Goal: Information Seeking & Learning: Learn about a topic

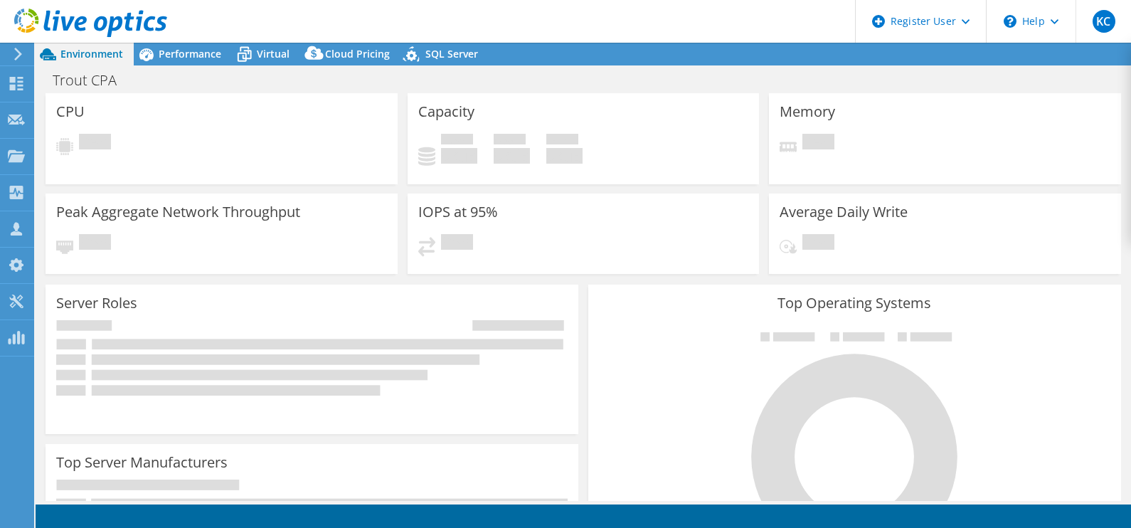
click at [575, 282] on div "Server Roles Physical Servers represent bare metal servers that were targets of…" at bounding box center [312, 358] width 543 height 159
select select "USD"
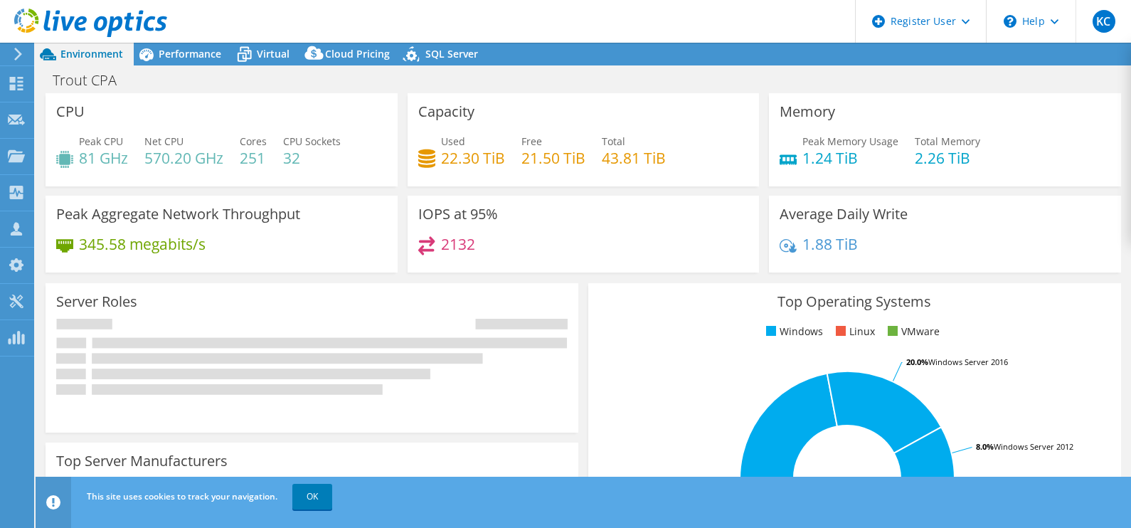
select select "USEast"
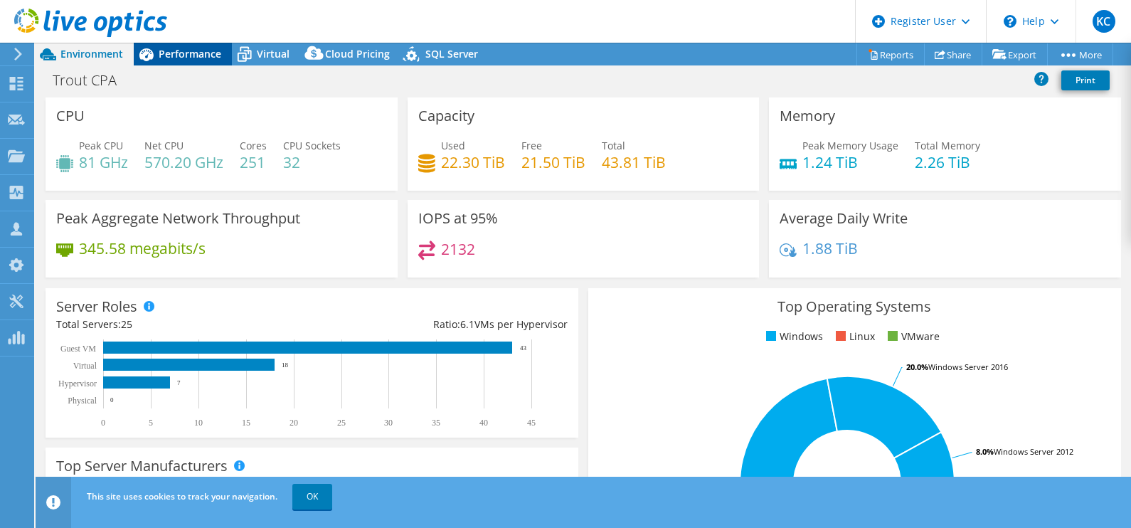
click at [176, 48] on span "Performance" at bounding box center [190, 54] width 63 height 14
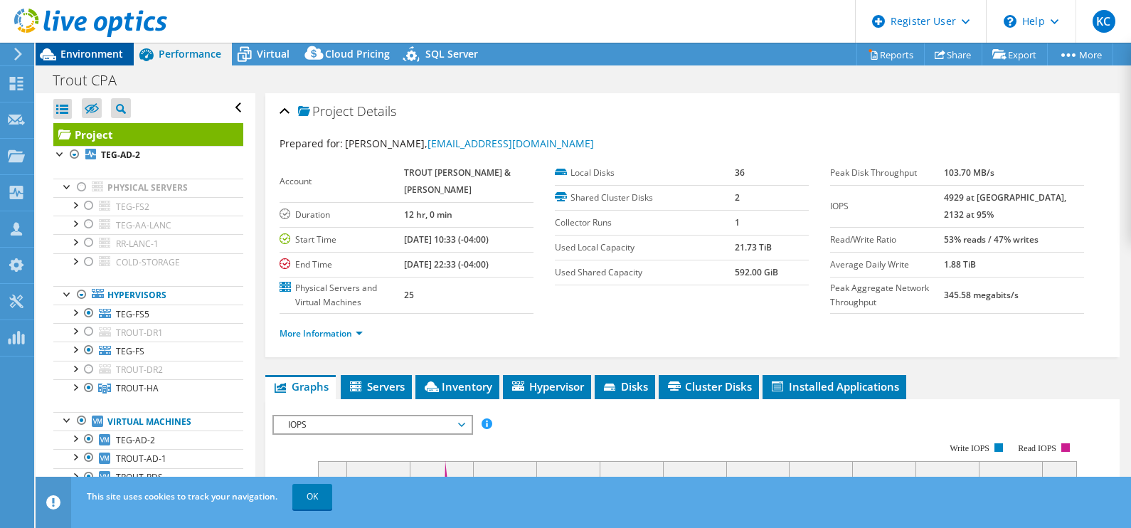
click at [85, 55] on span "Environment" at bounding box center [91, 54] width 63 height 14
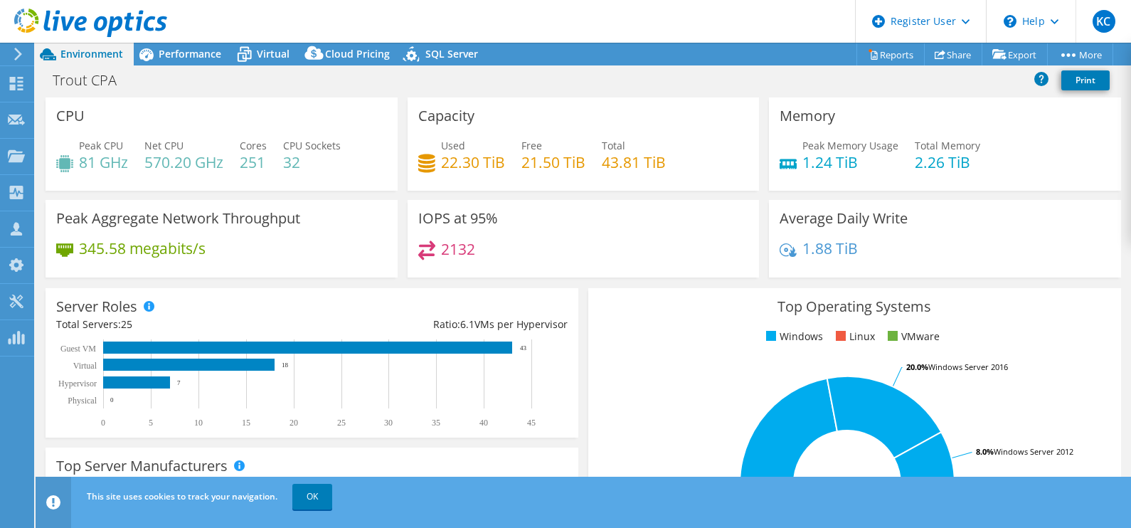
click at [819, 155] on h4 "1.24 TiB" at bounding box center [850, 162] width 96 height 16
click at [191, 50] on span "Performance" at bounding box center [190, 54] width 63 height 14
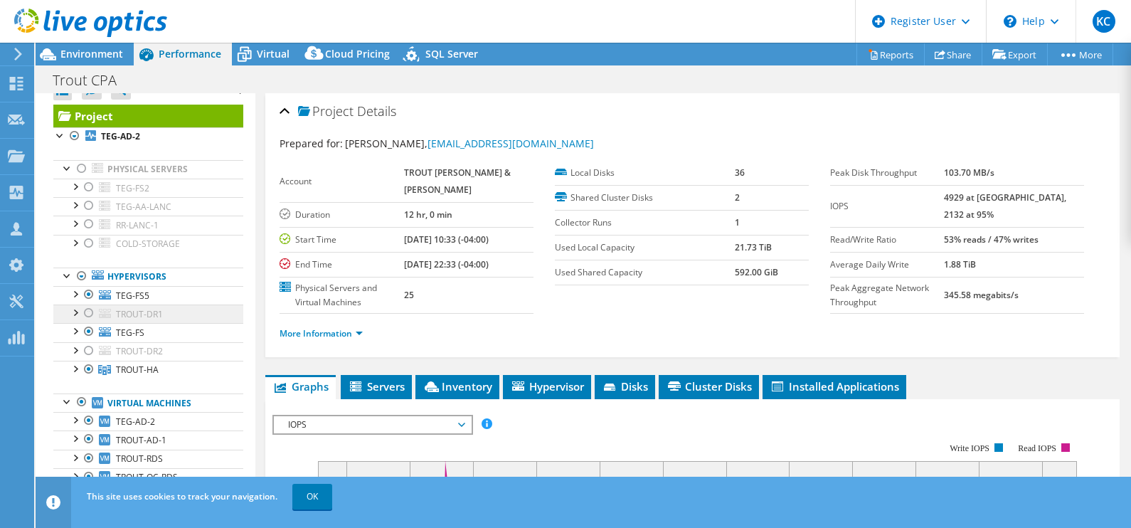
scroll to position [19, 0]
click at [353, 339] on link "More Information" at bounding box center [320, 333] width 83 height 12
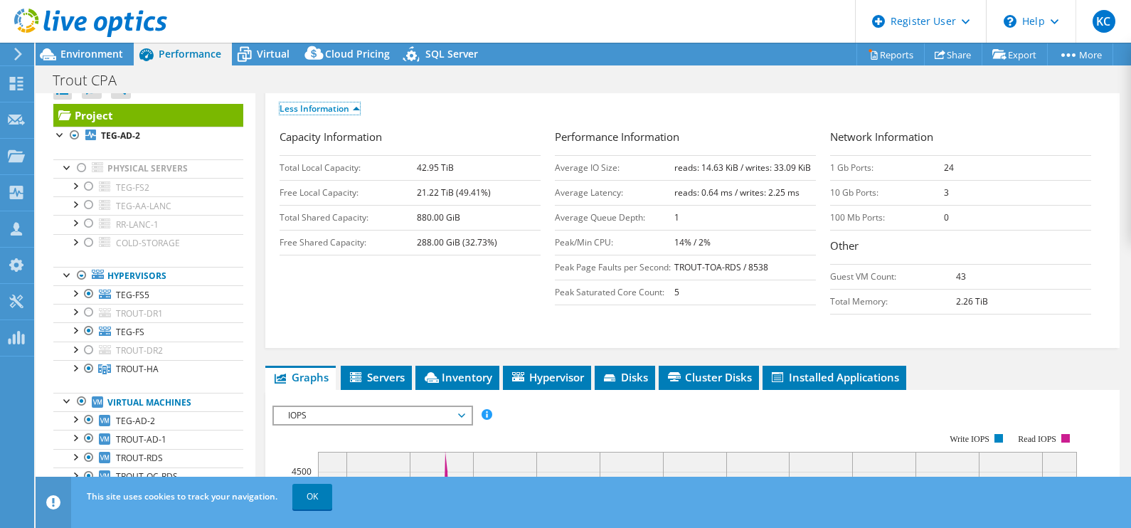
scroll to position [225, 0]
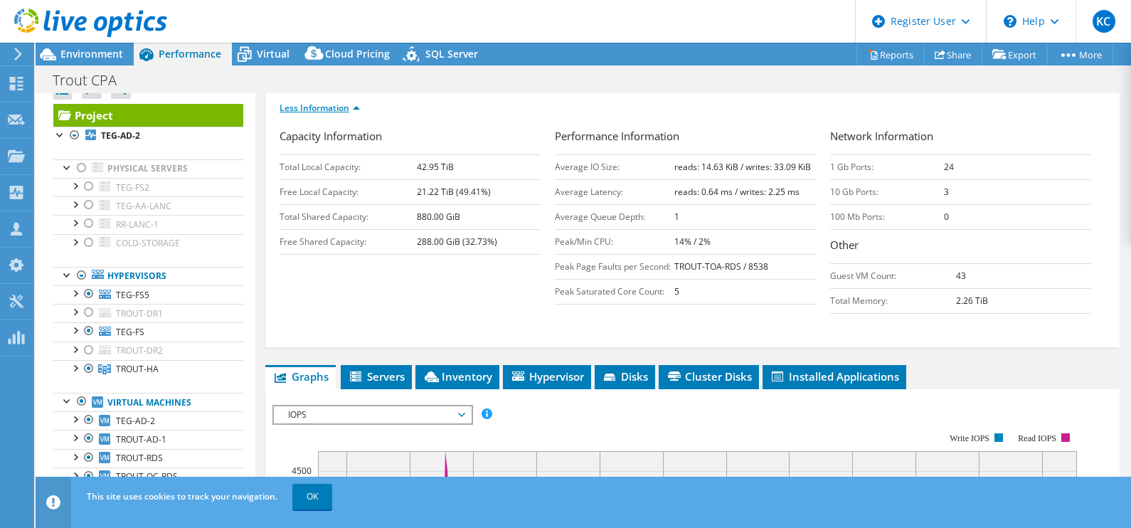
click at [356, 114] on link "Less Information" at bounding box center [319, 108] width 80 height 12
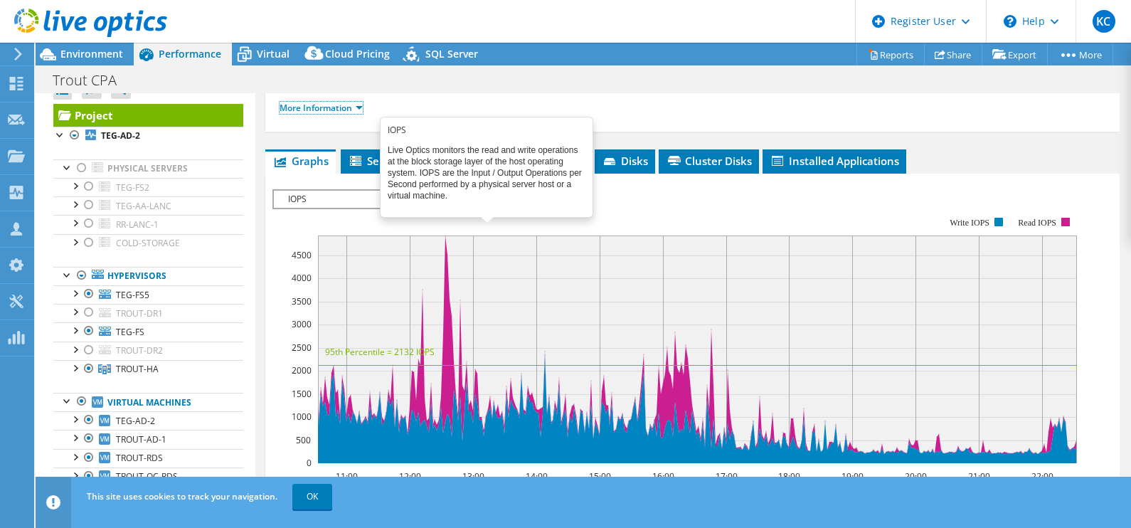
scroll to position [530, 0]
